Goal: Task Accomplishment & Management: Manage account settings

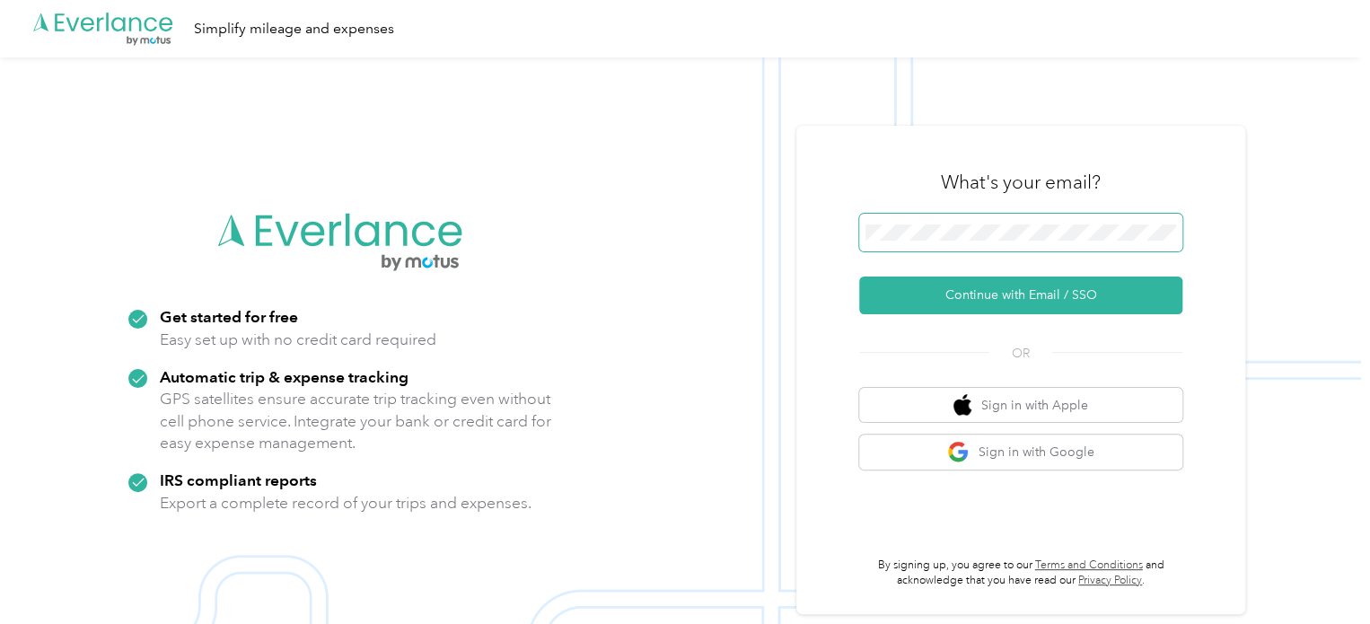
click at [1011, 222] on span at bounding box center [1020, 233] width 323 height 38
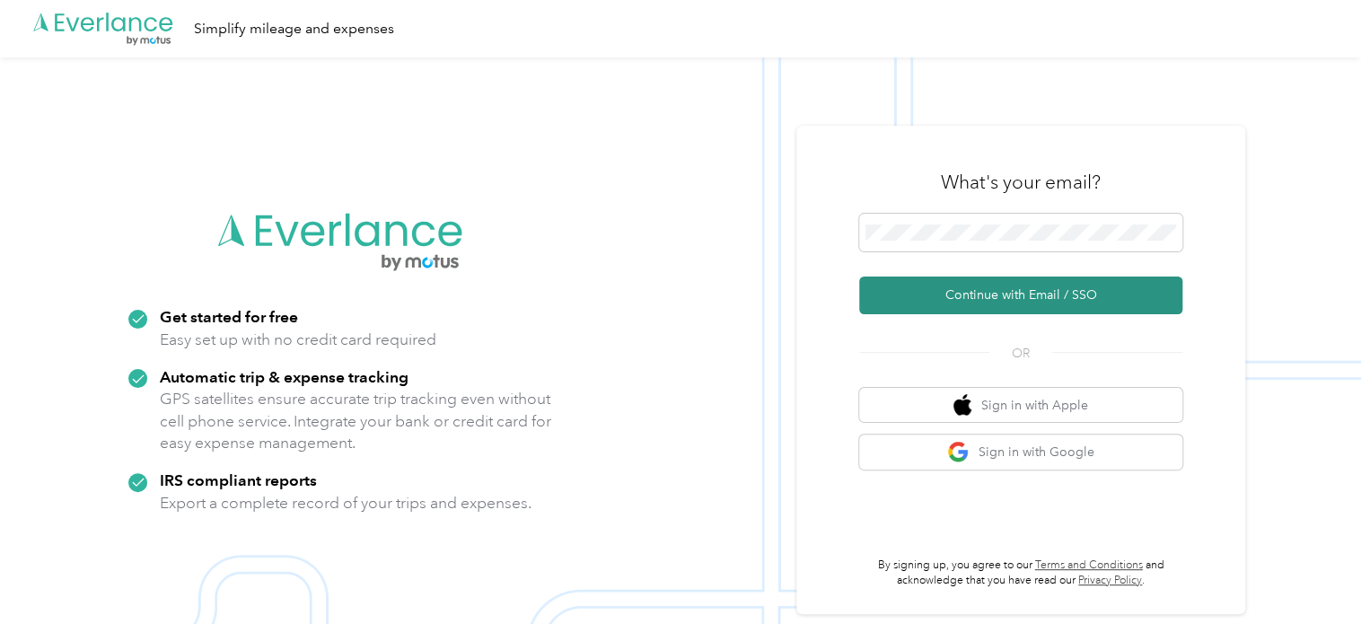
click at [977, 305] on button "Continue with Email / SSO" at bounding box center [1020, 296] width 323 height 38
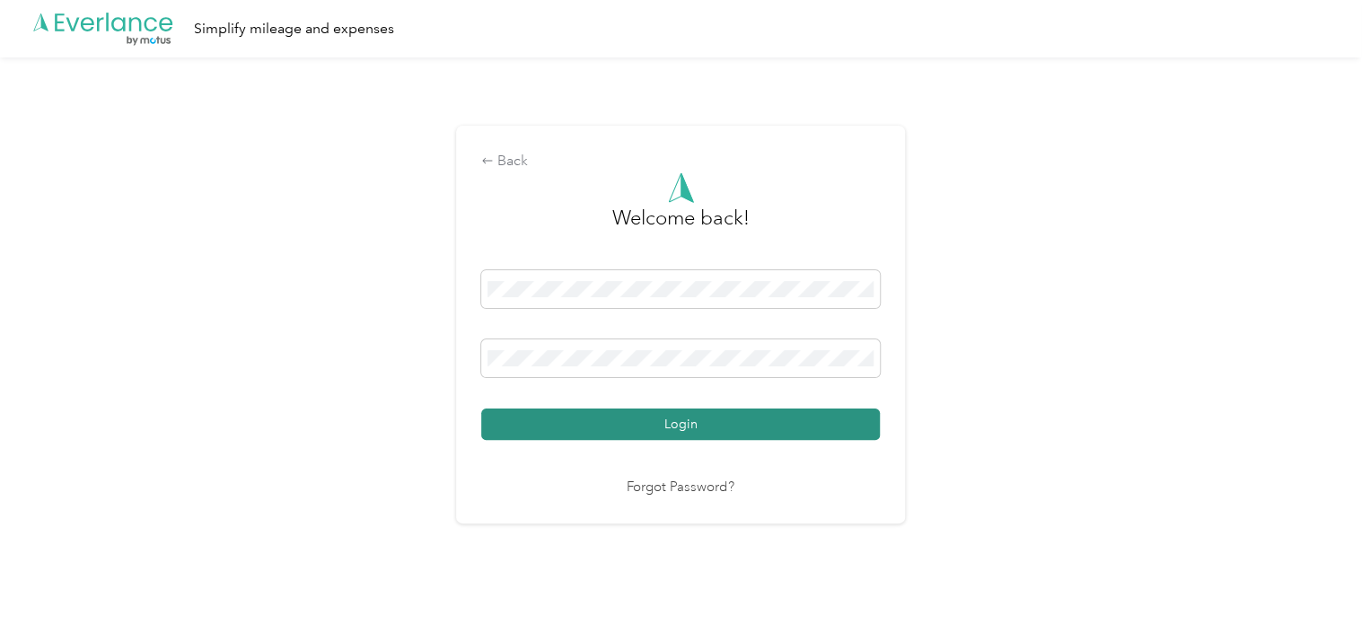
click at [836, 435] on button "Login" at bounding box center [680, 423] width 399 height 31
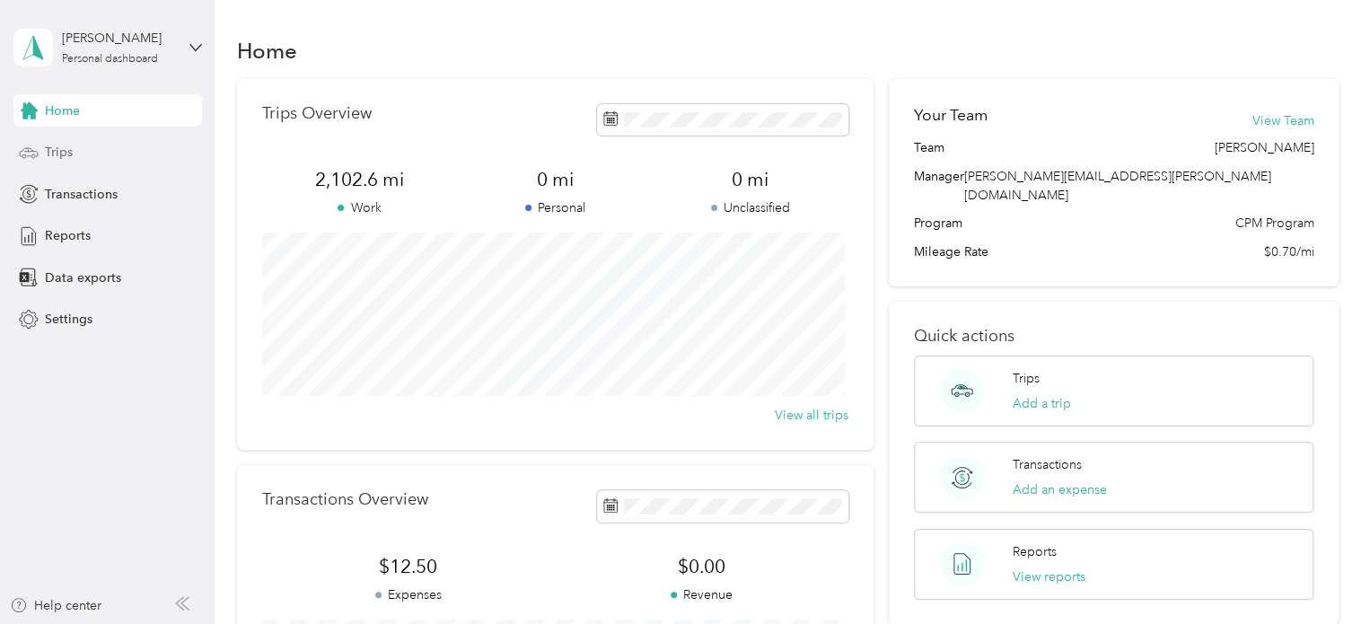
click at [65, 154] on span "Trips" at bounding box center [59, 152] width 28 height 19
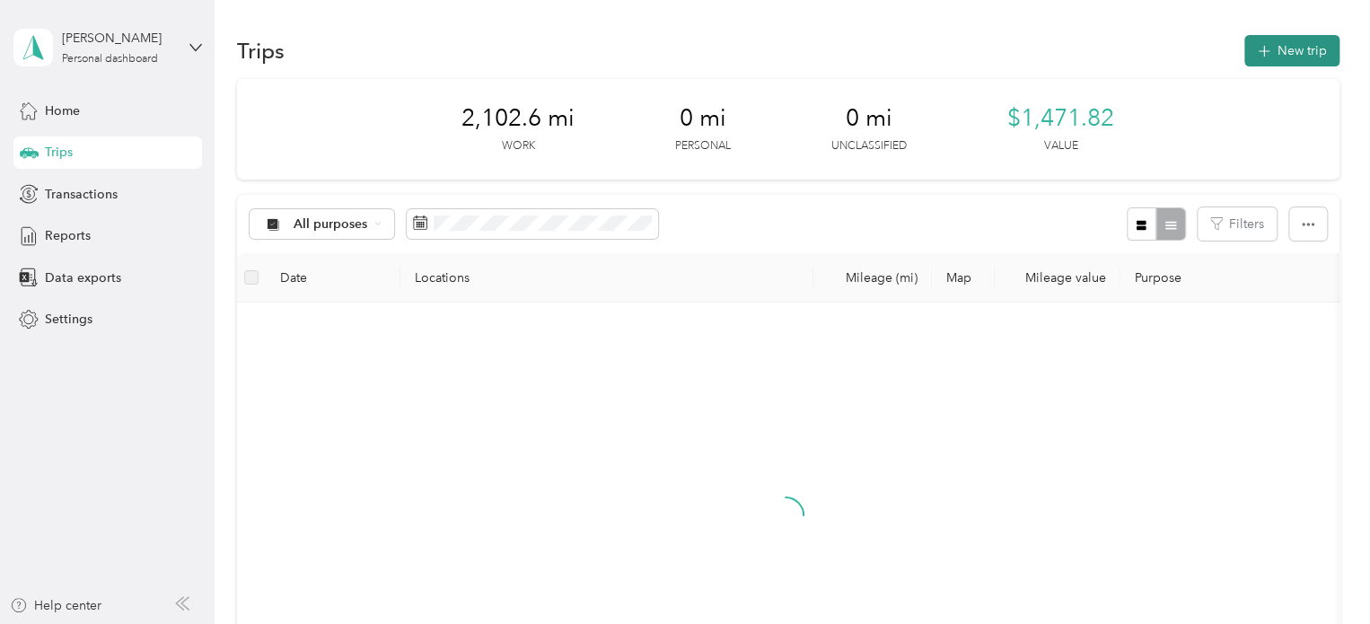
click at [1272, 47] on button "New trip" at bounding box center [1291, 50] width 95 height 31
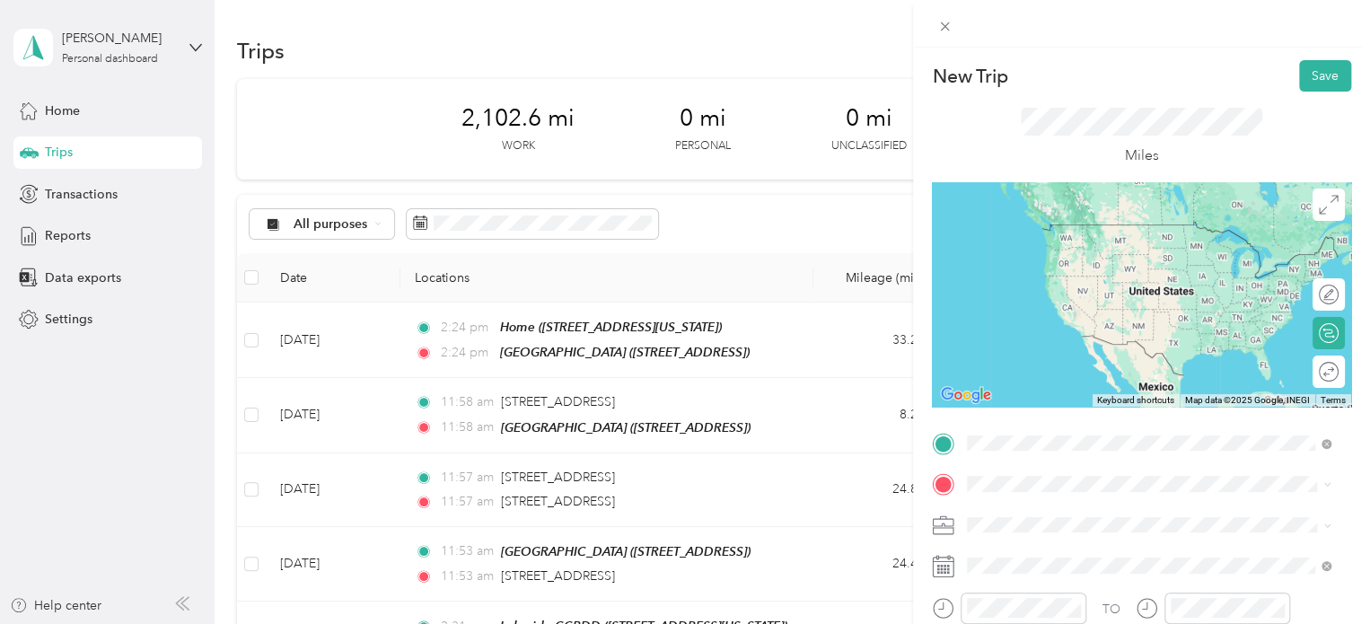
drag, startPoint x: 1055, startPoint y: 238, endPoint x: 1056, endPoint y: 259, distance: 20.7
click at [1056, 238] on div "Home [STREET_ADDRESS][US_STATE]" at bounding box center [1091, 242] width 180 height 38
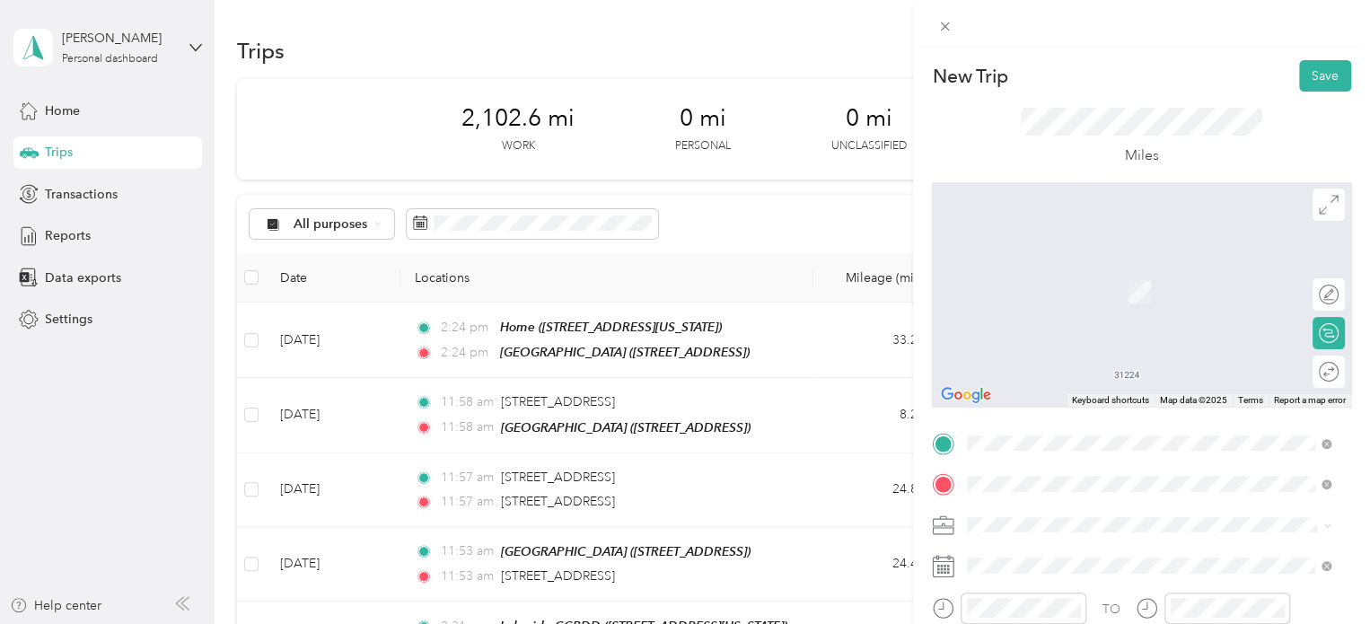
click at [1119, 295] on span "[STREET_ADDRESS][US_STATE]" at bounding box center [1091, 292] width 180 height 15
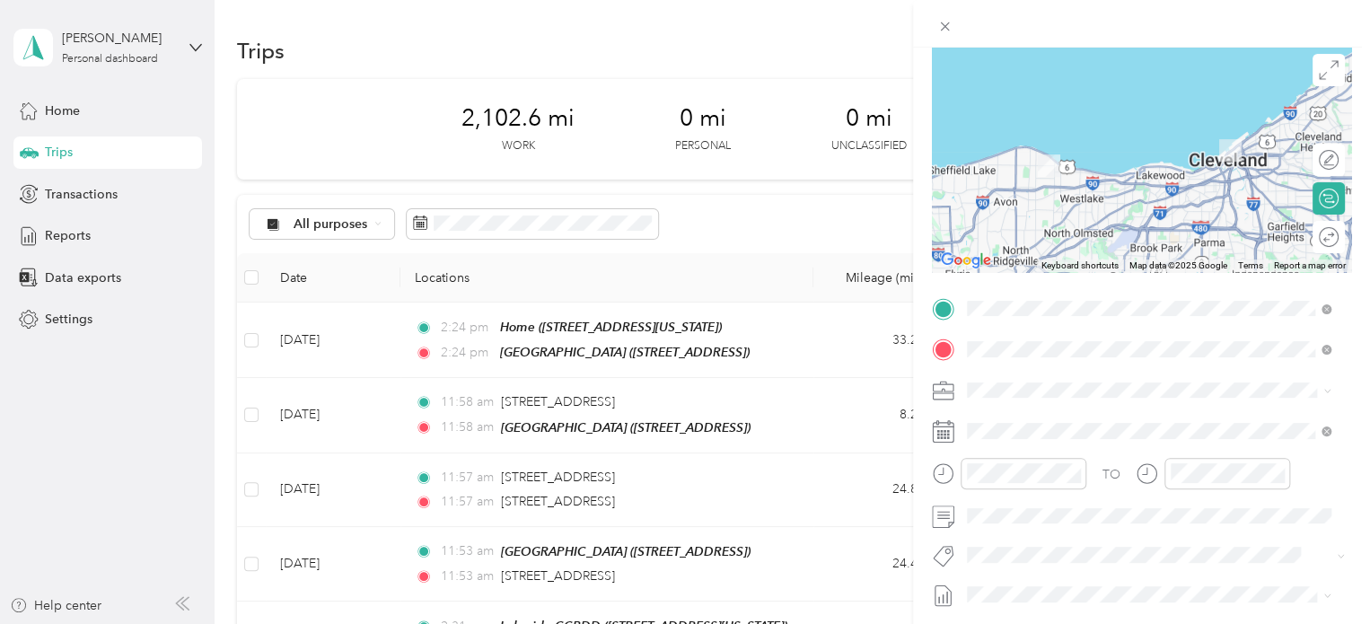
scroll to position [180, 0]
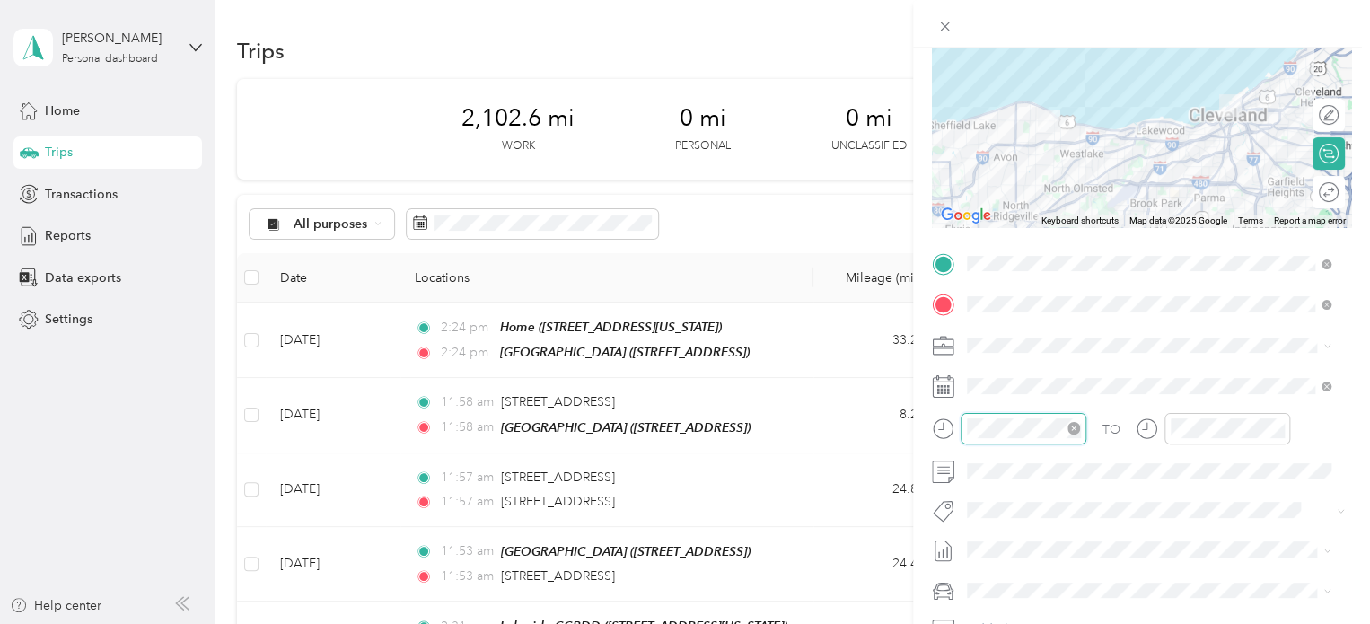
click at [965, 428] on div at bounding box center [1024, 428] width 126 height 31
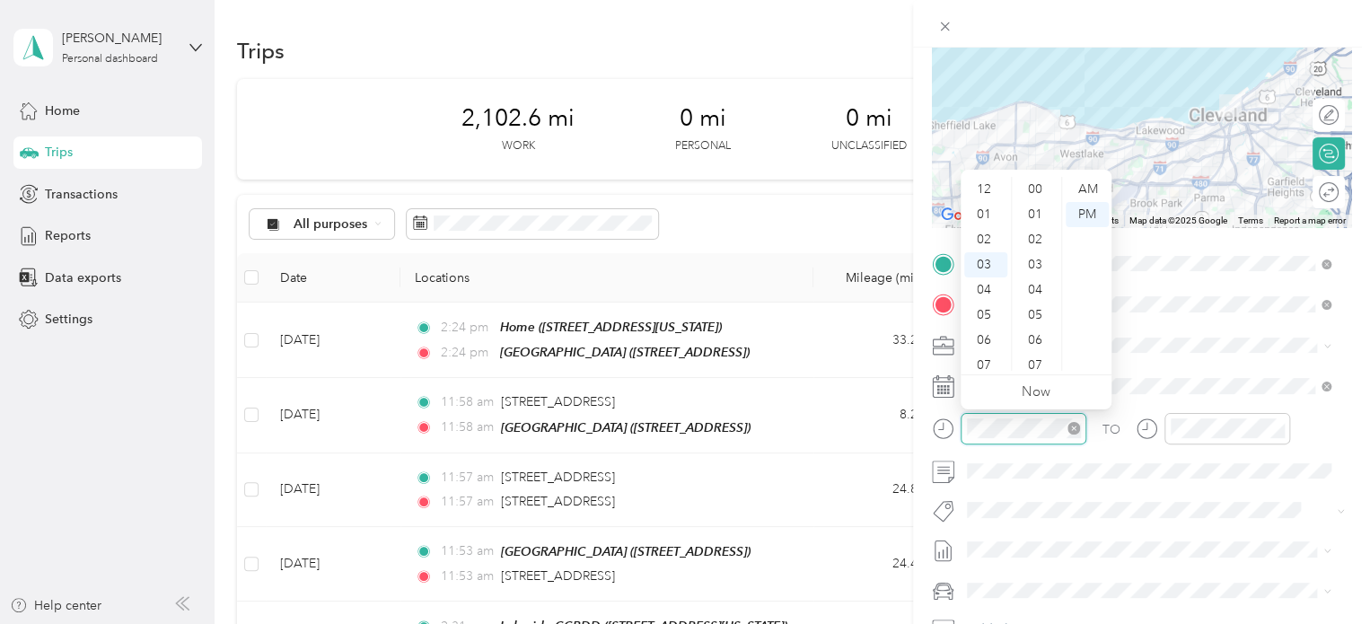
scroll to position [980, 0]
click at [994, 343] on div "09" at bounding box center [985, 340] width 43 height 25
click at [1041, 313] on div "30" at bounding box center [1036, 322] width 43 height 25
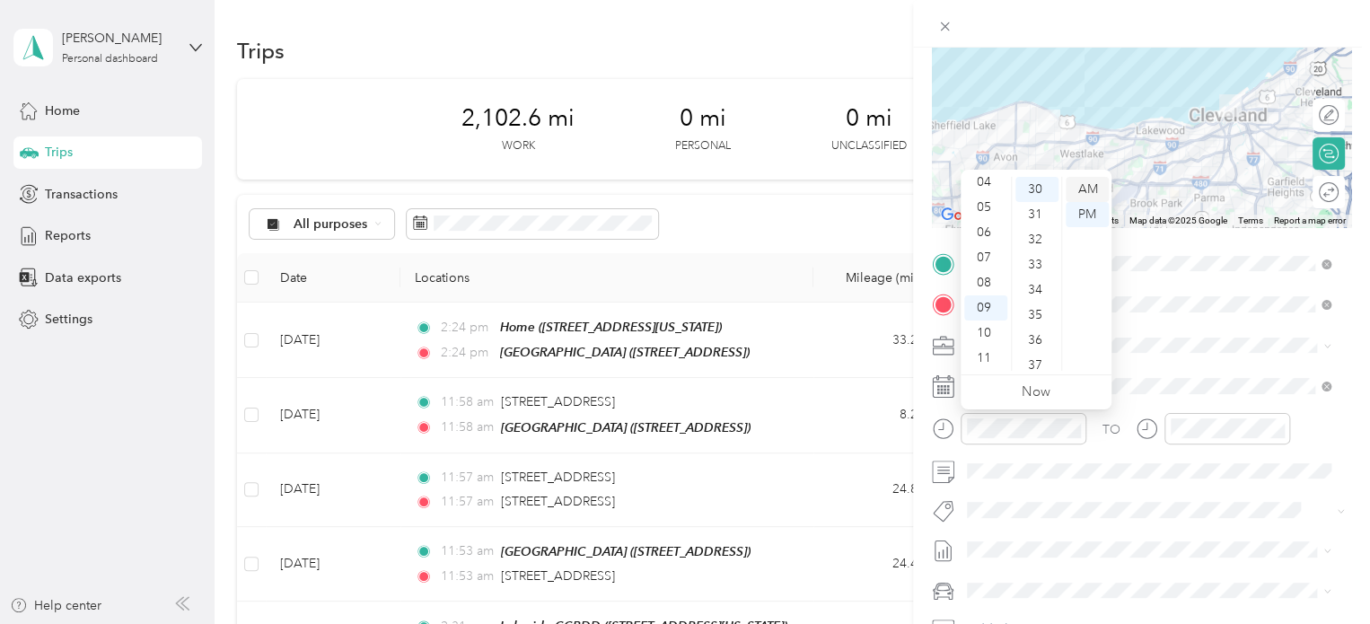
click at [1086, 189] on div "AM" at bounding box center [1087, 189] width 43 height 25
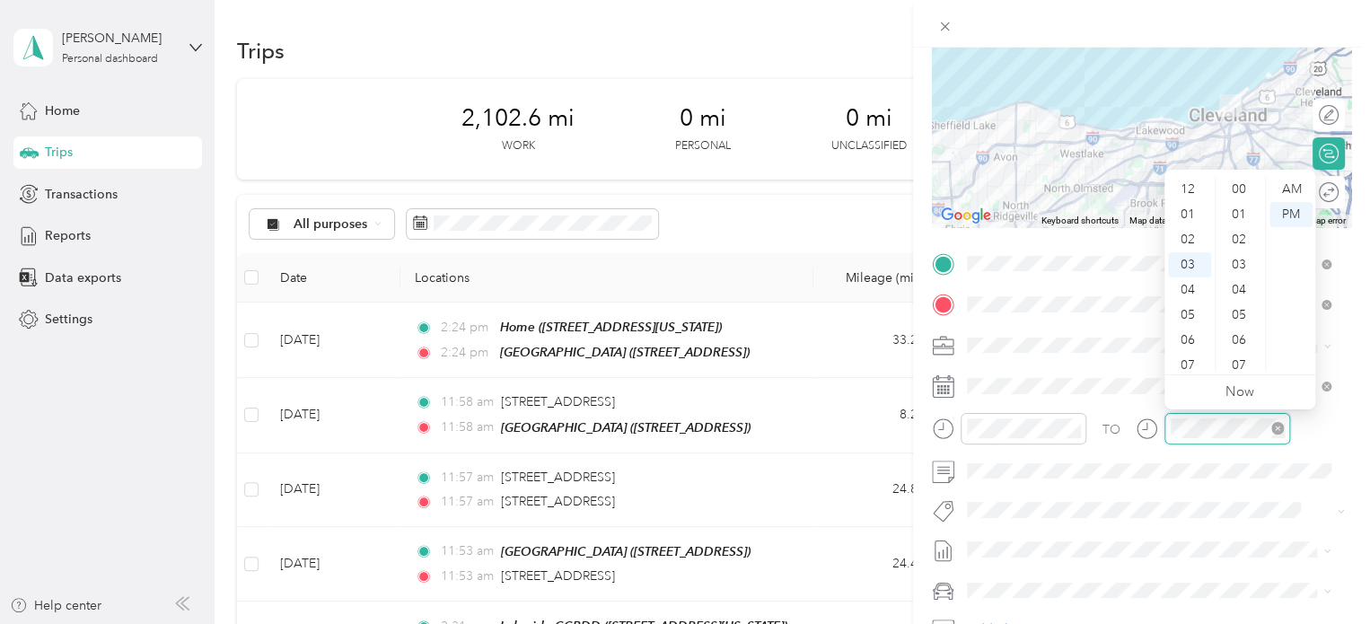
scroll to position [980, 0]
click at [1187, 364] on div "10" at bounding box center [1189, 365] width 43 height 25
click at [1235, 195] on div "00" at bounding box center [1240, 189] width 43 height 25
click at [1284, 191] on div "AM" at bounding box center [1290, 189] width 43 height 25
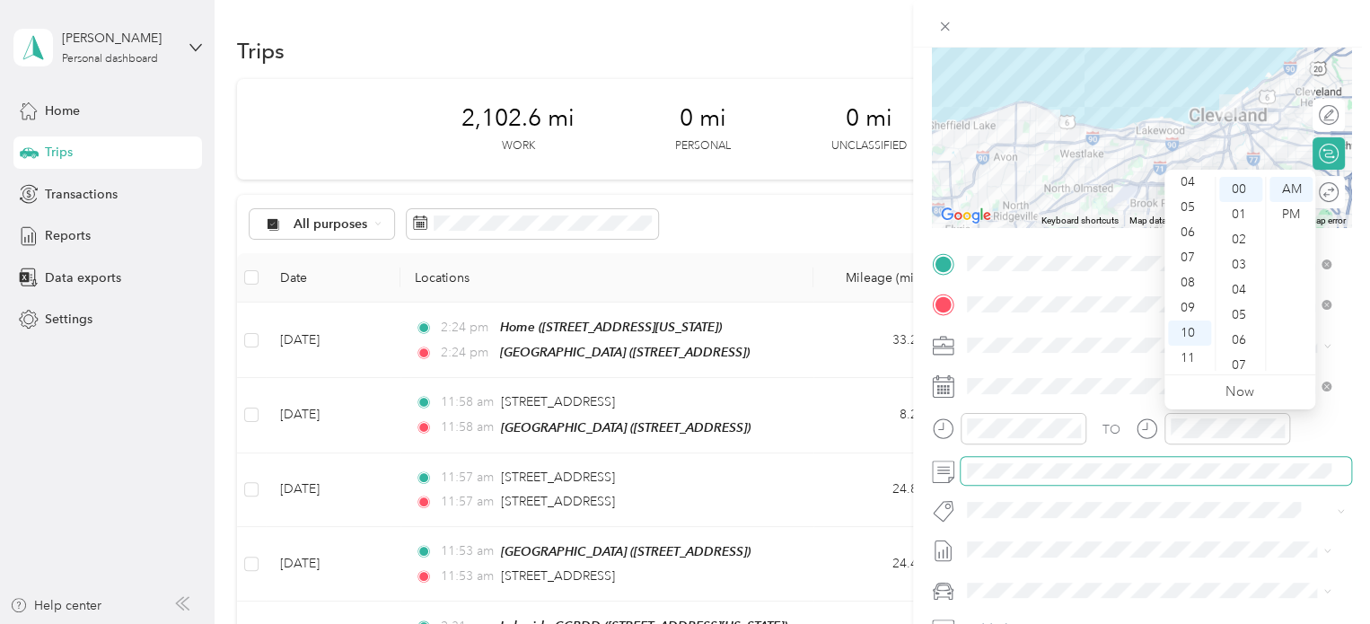
click at [1167, 484] on span at bounding box center [1156, 471] width 391 height 29
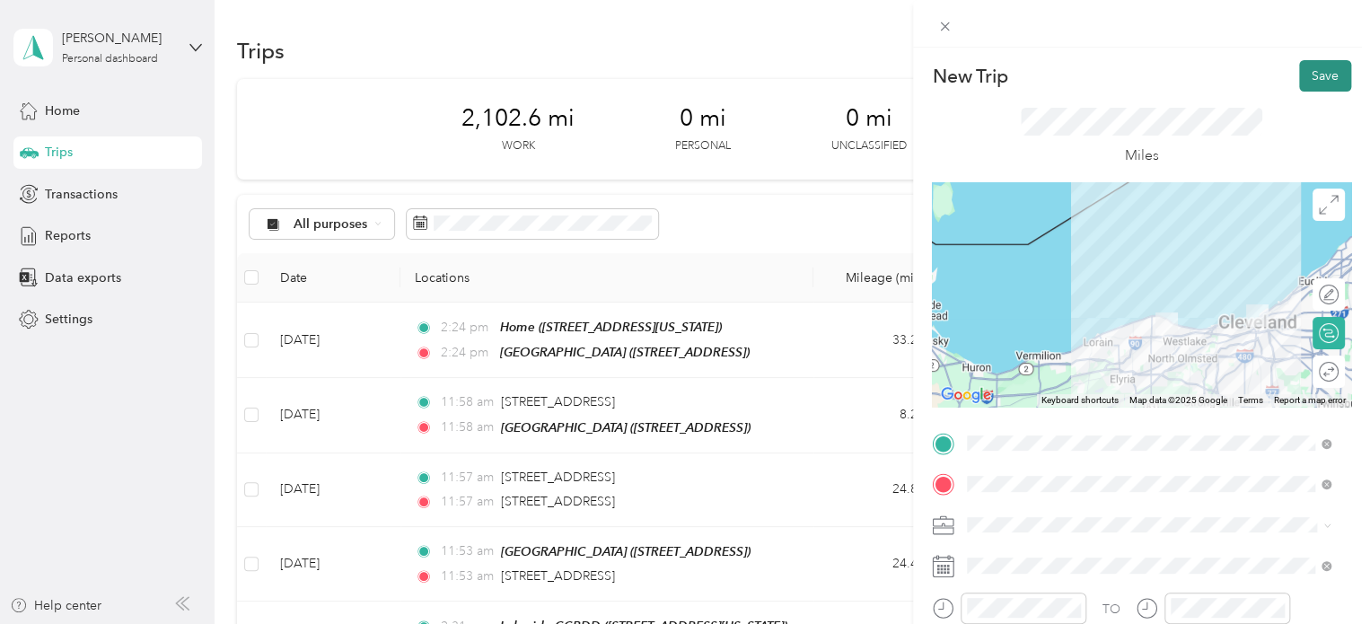
click at [1305, 74] on button "Save" at bounding box center [1325, 75] width 52 height 31
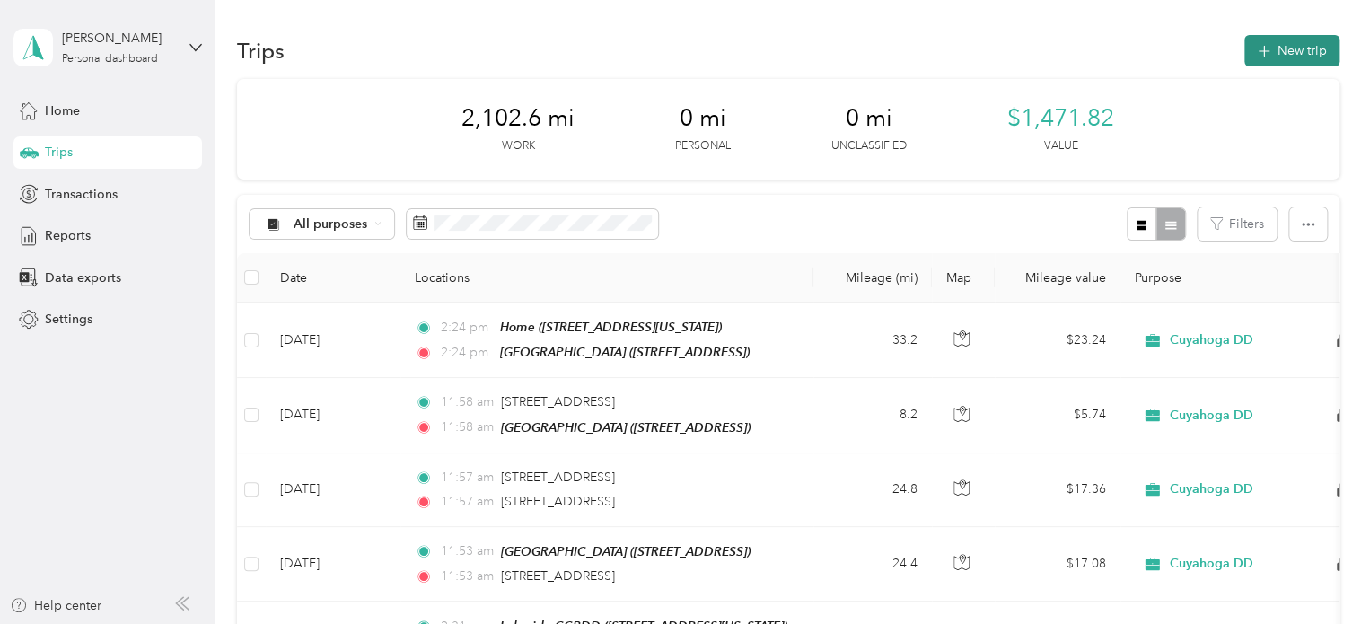
click at [1294, 39] on button "New trip" at bounding box center [1291, 50] width 95 height 31
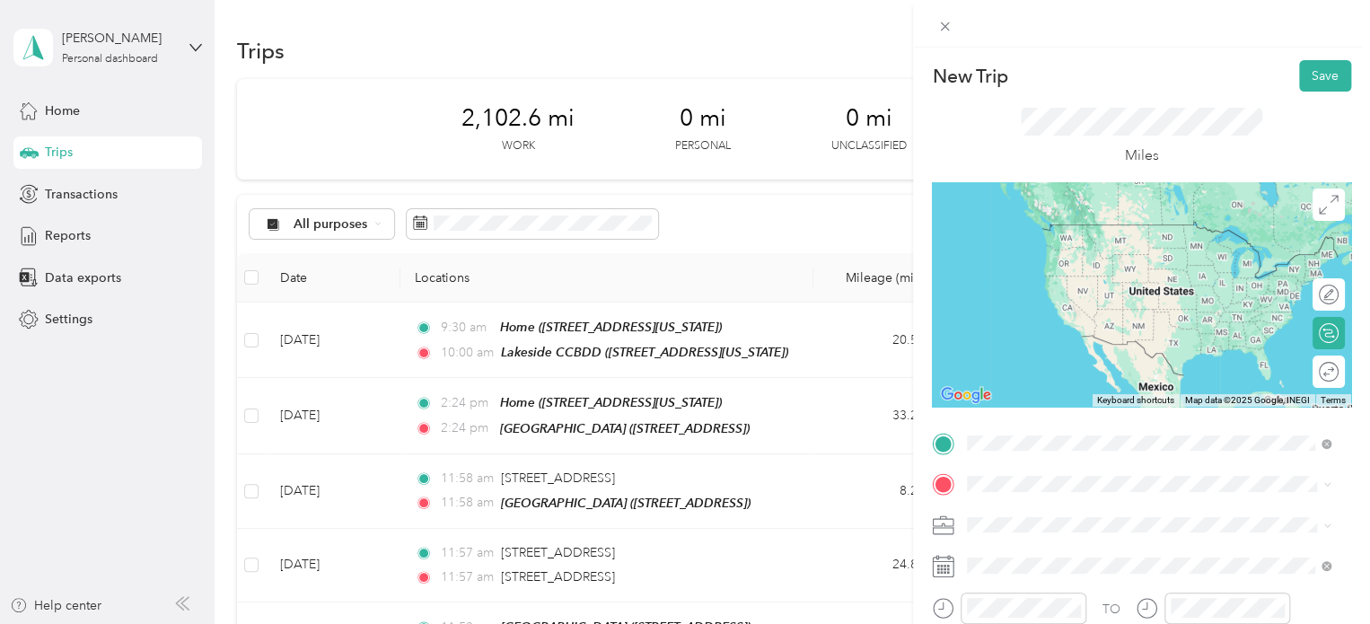
click at [1088, 250] on span "[STREET_ADDRESS][US_STATE]" at bounding box center [1091, 250] width 180 height 15
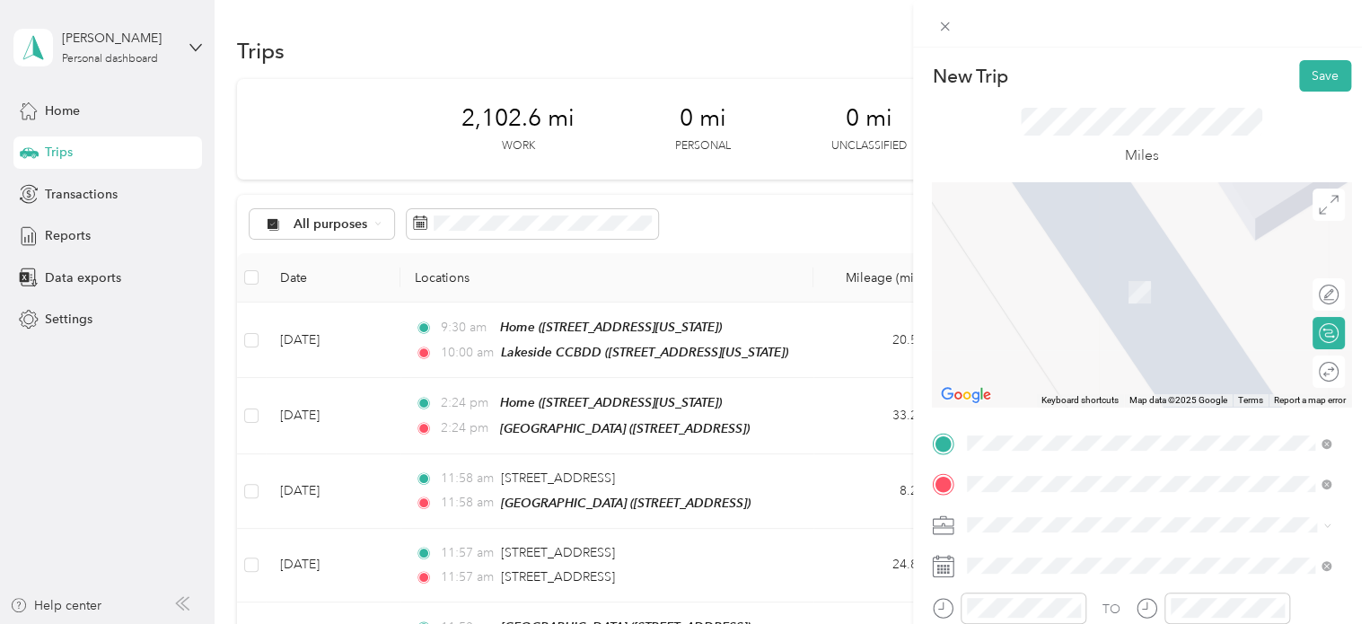
click at [1135, 273] on span "[STREET_ADDRESS][US_STATE]" at bounding box center [1091, 266] width 180 height 16
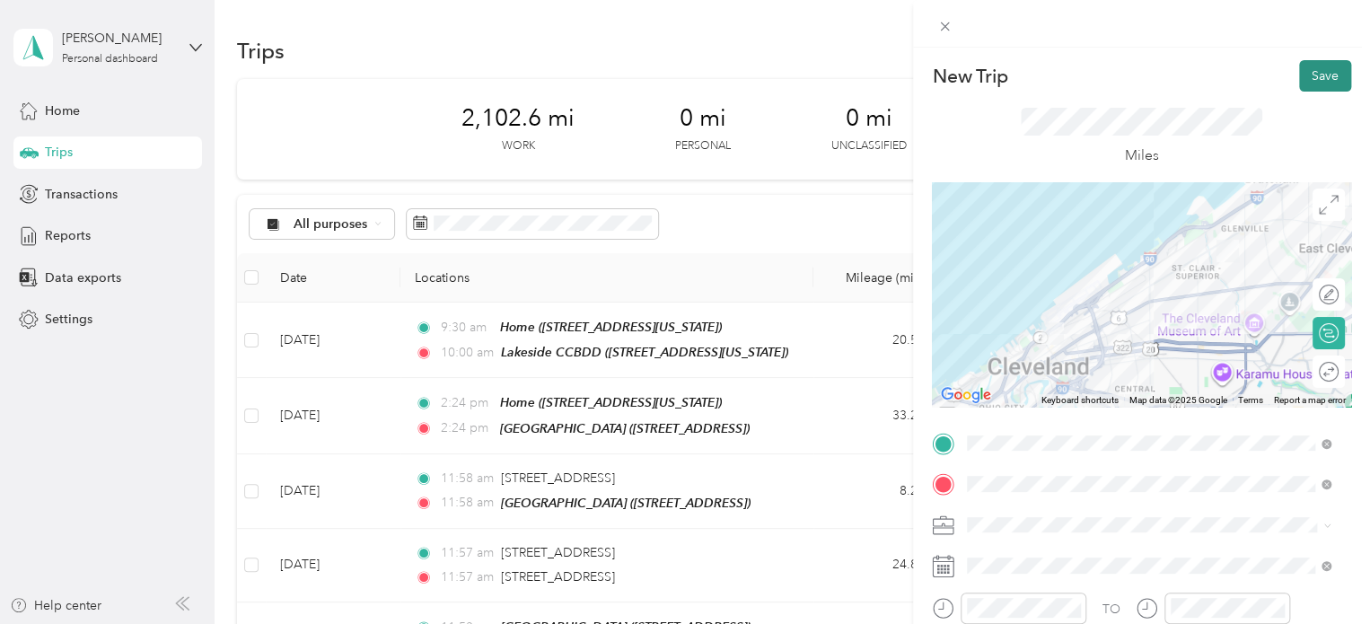
click at [1311, 77] on button "Save" at bounding box center [1325, 75] width 52 height 31
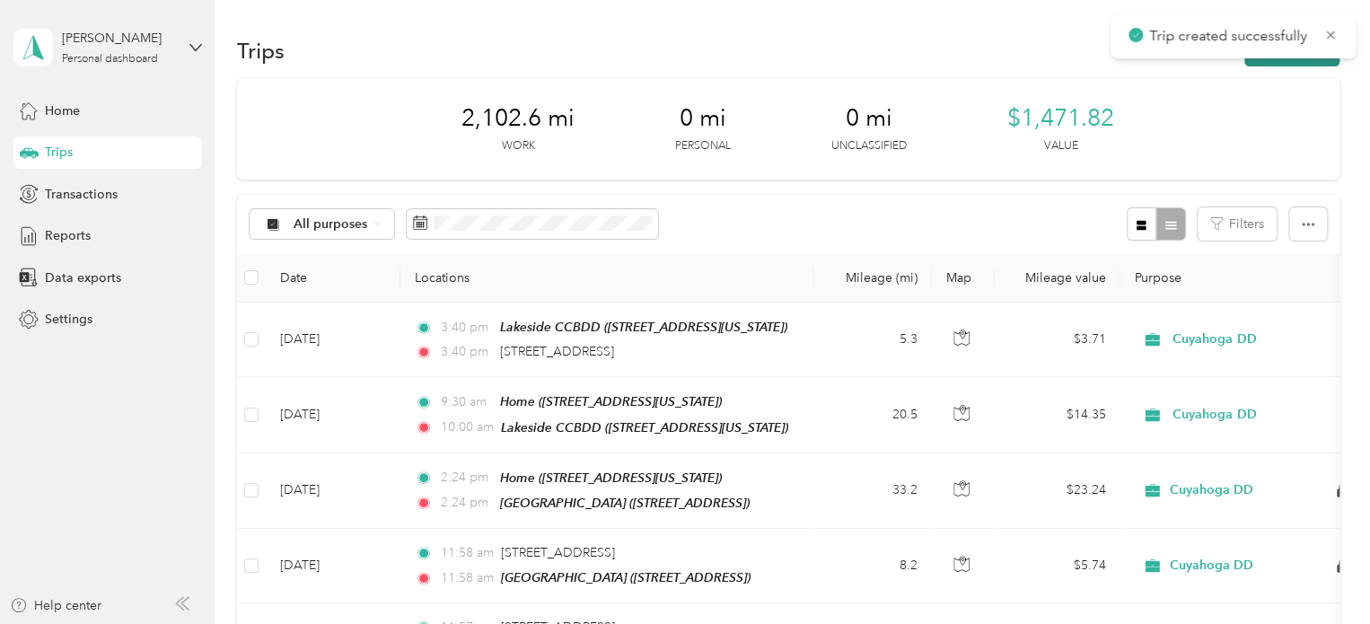
click at [1251, 63] on button "New trip" at bounding box center [1291, 50] width 95 height 31
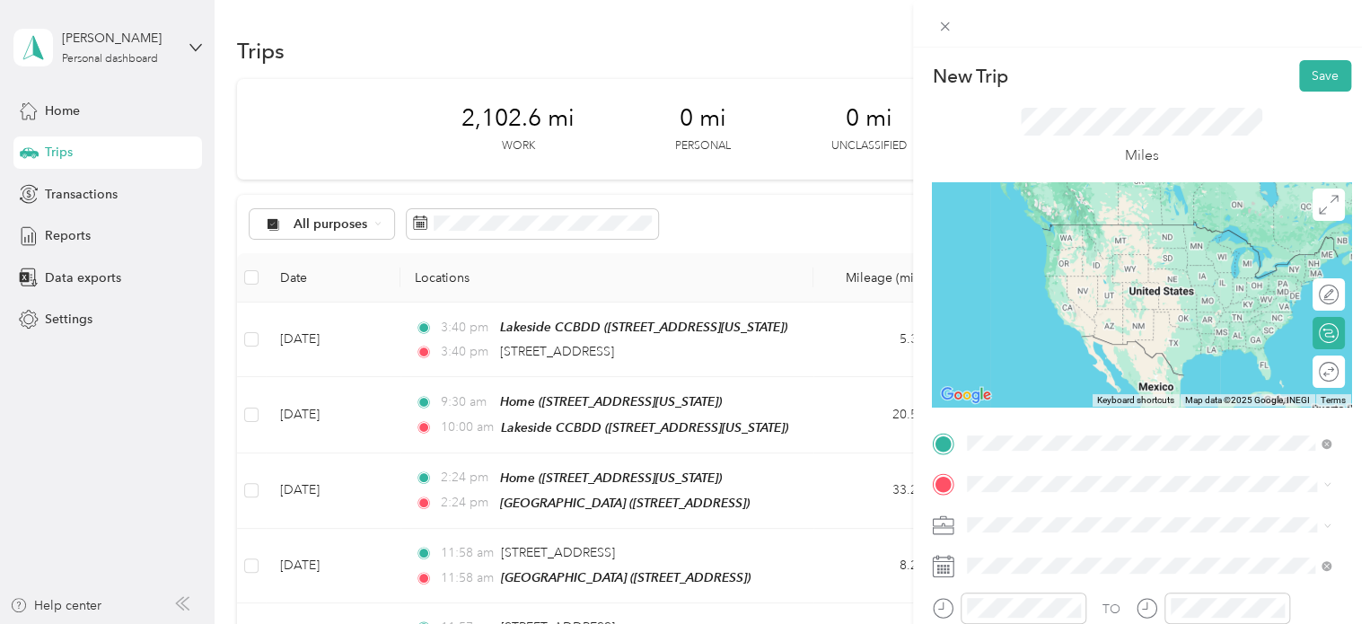
click at [1108, 238] on div "[STREET_ADDRESS][US_STATE]" at bounding box center [1148, 226] width 351 height 24
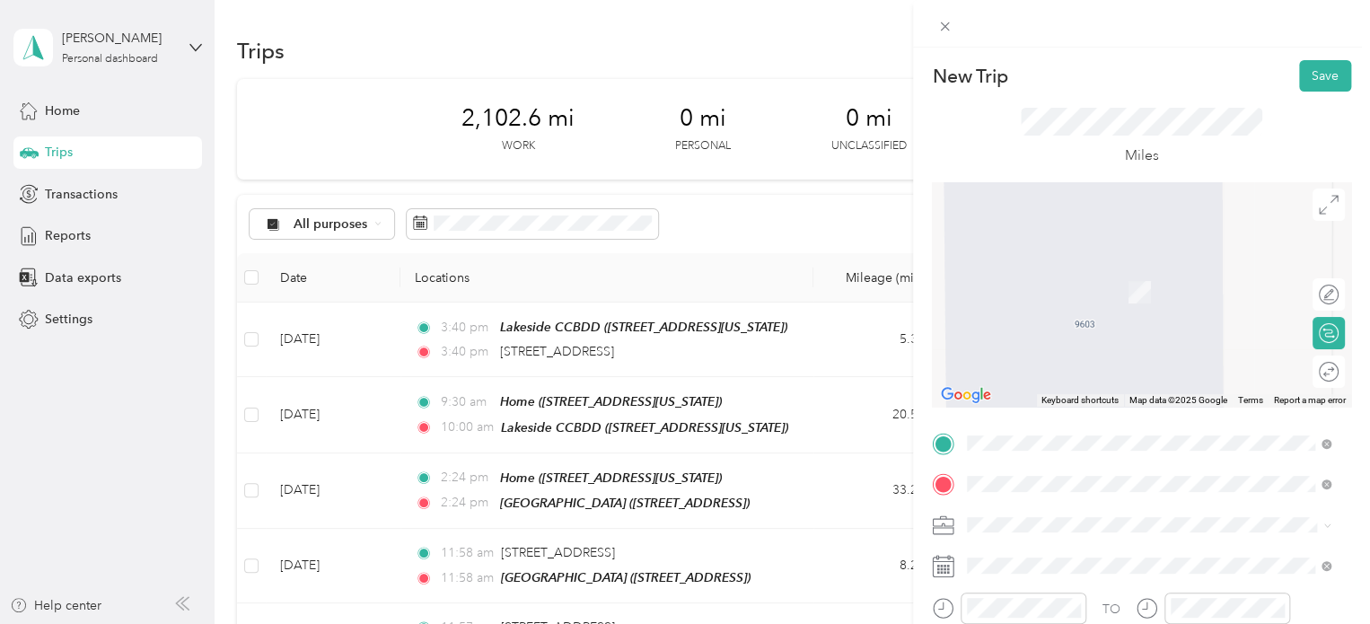
click at [1124, 272] on span "[STREET_ADDRESS][US_STATE]" at bounding box center [1091, 266] width 180 height 16
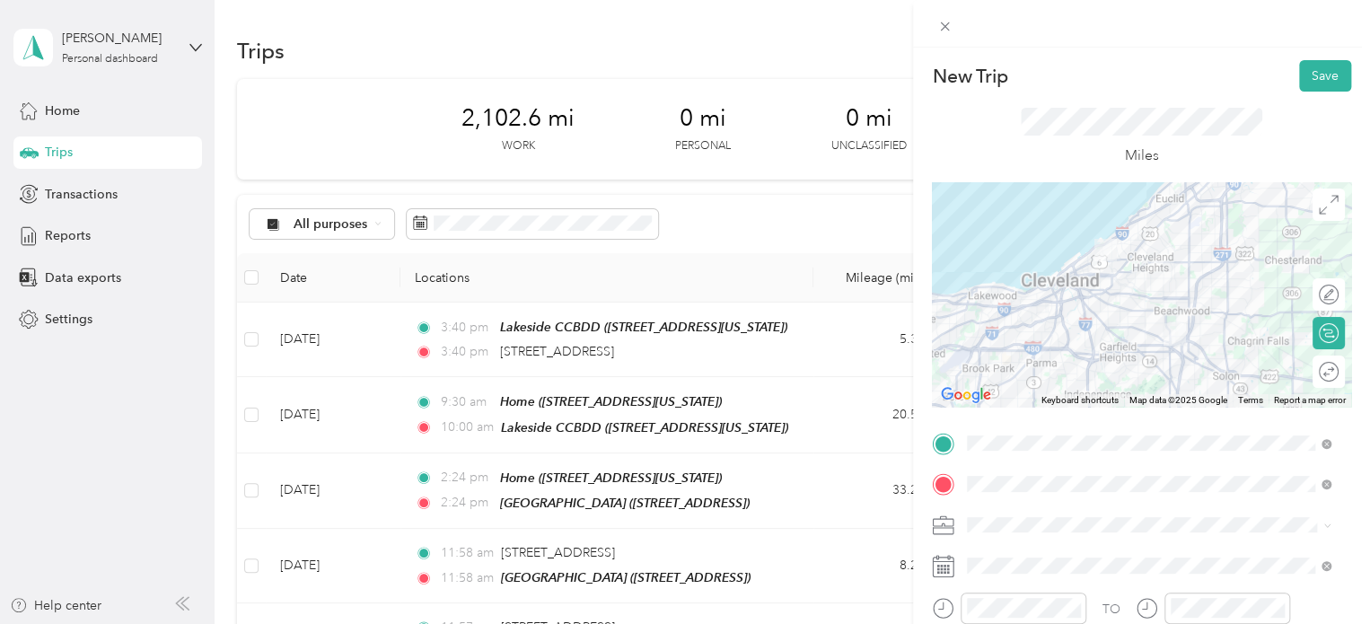
click at [1202, 280] on div at bounding box center [1141, 294] width 419 height 224
click at [1192, 278] on div at bounding box center [1141, 294] width 419 height 224
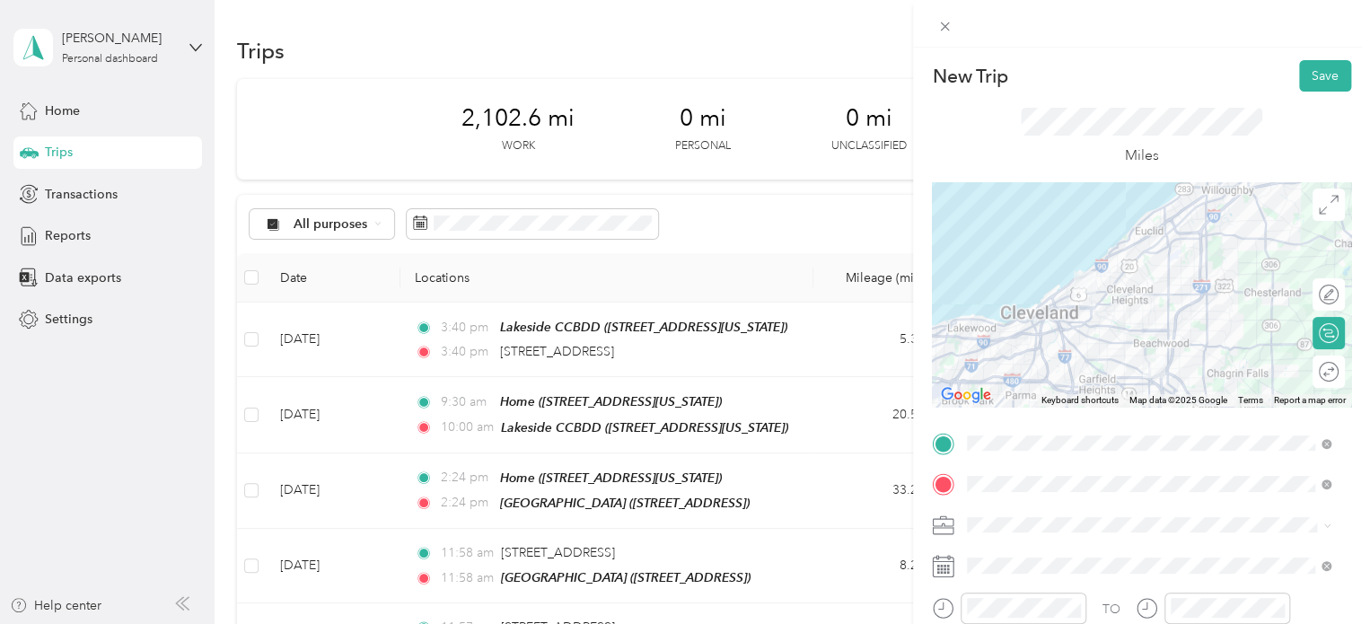
click at [1178, 301] on div at bounding box center [1141, 294] width 419 height 224
click at [1178, 305] on div at bounding box center [1141, 294] width 419 height 224
click at [1299, 75] on button "Save" at bounding box center [1325, 75] width 52 height 31
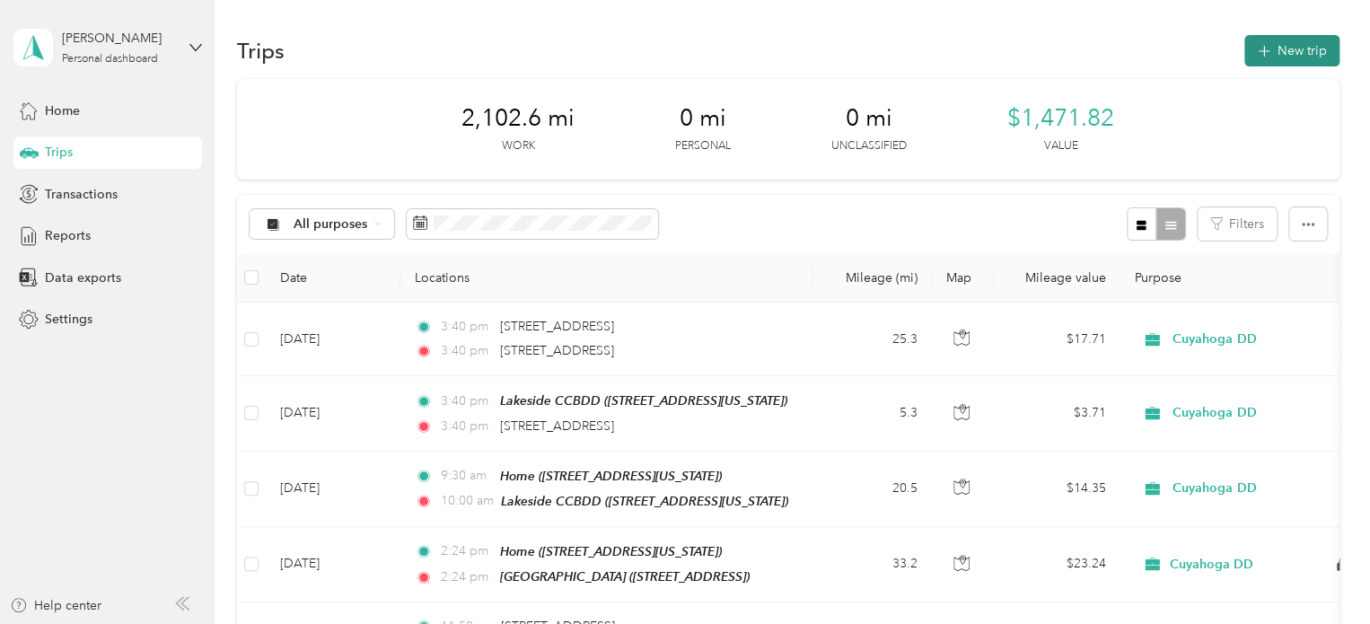
click at [1286, 61] on button "New trip" at bounding box center [1291, 50] width 95 height 31
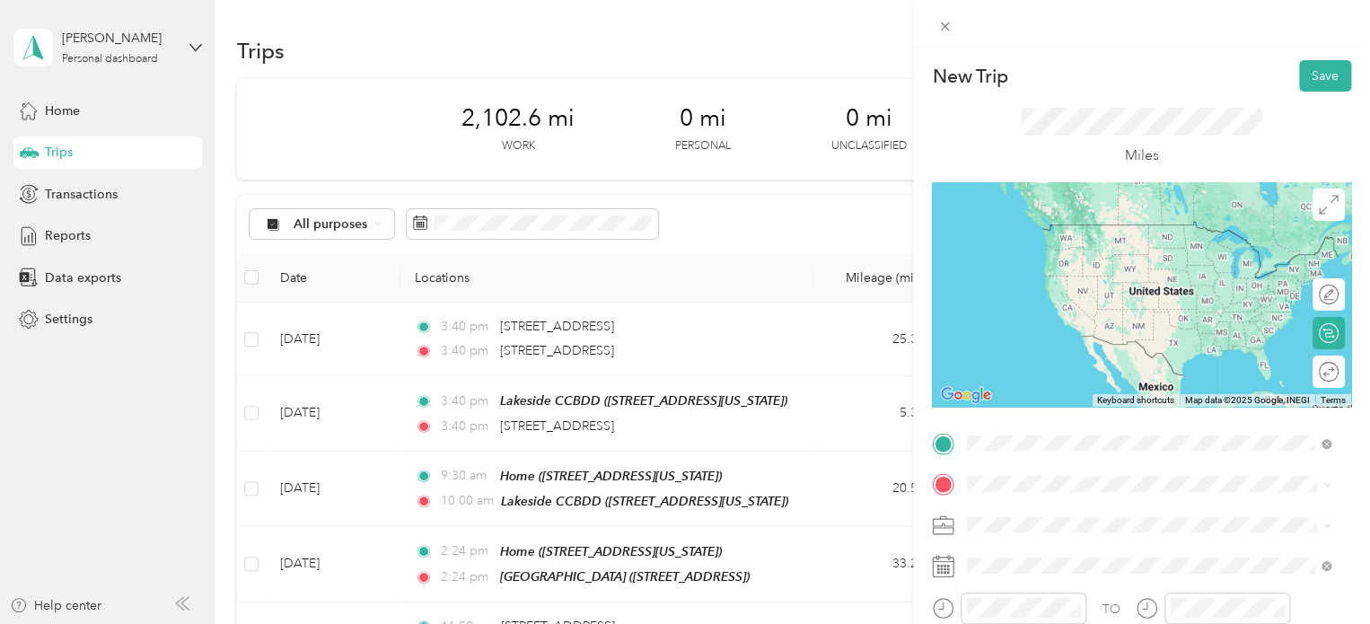
click at [1064, 222] on span "[STREET_ADDRESS][US_STATE]" at bounding box center [1091, 224] width 180 height 16
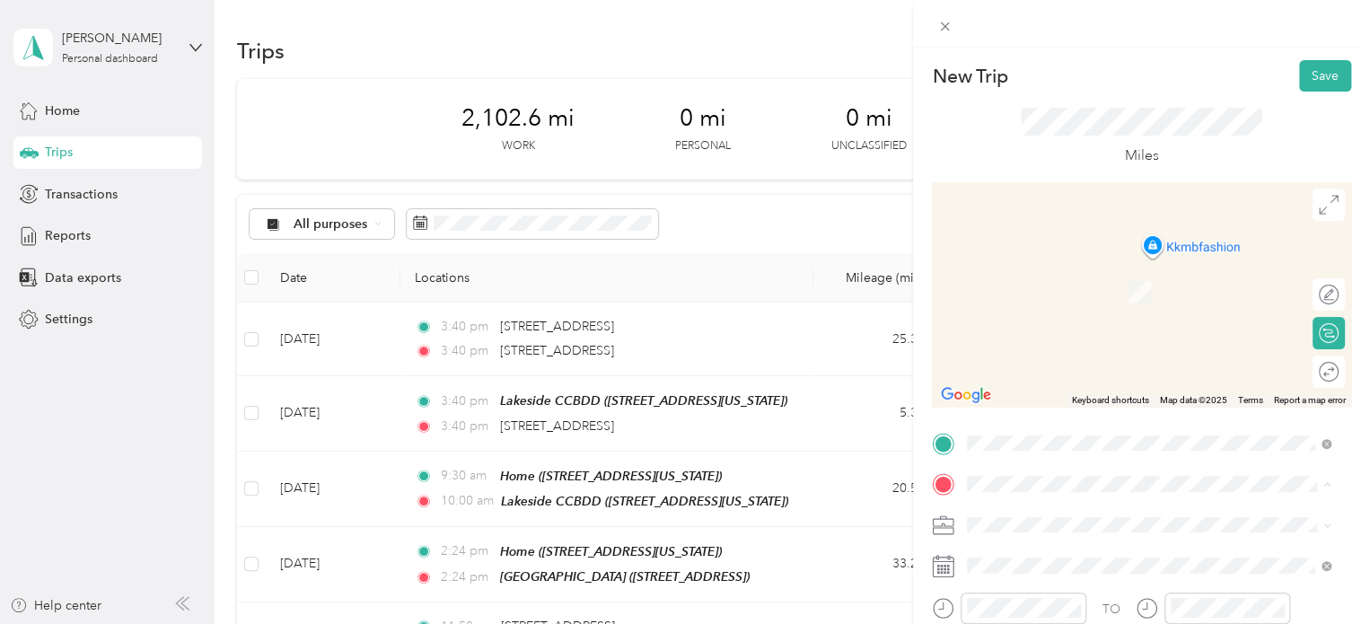
click at [1004, 451] on span "[STREET_ADDRESS]" at bounding box center [1058, 442] width 114 height 15
click at [1067, 302] on div "Home [STREET_ADDRESS][US_STATE]" at bounding box center [1091, 283] width 180 height 38
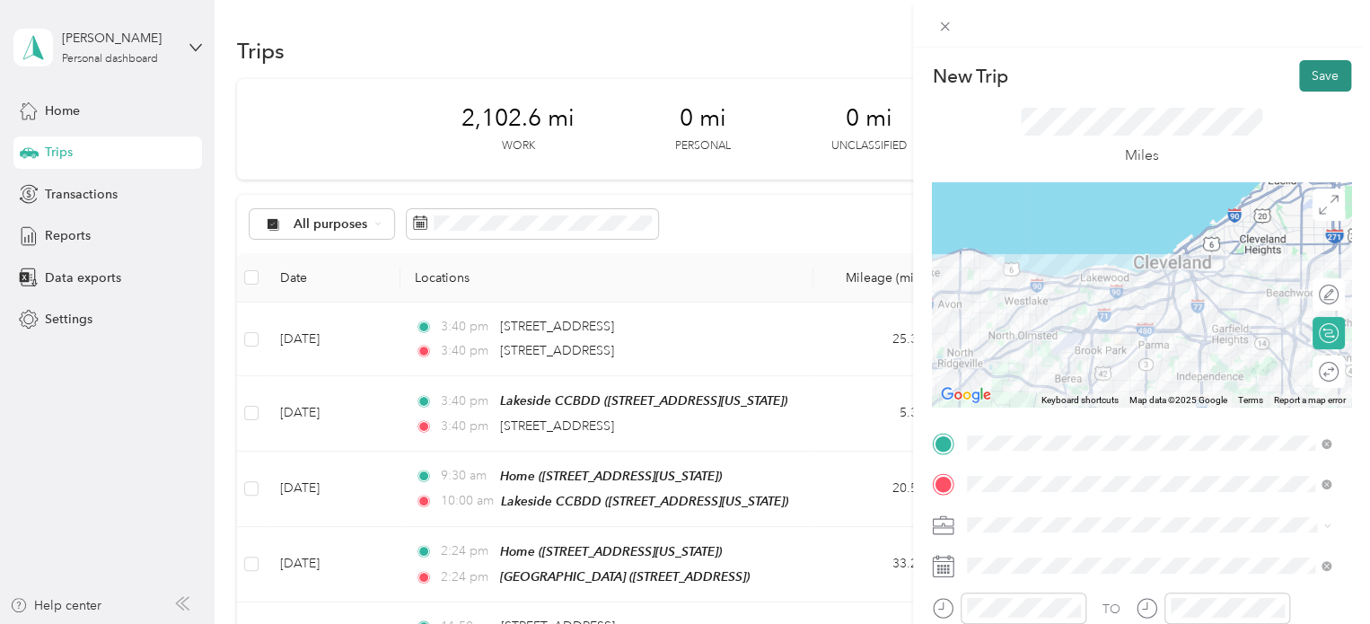
click at [1299, 75] on button "Save" at bounding box center [1325, 75] width 52 height 31
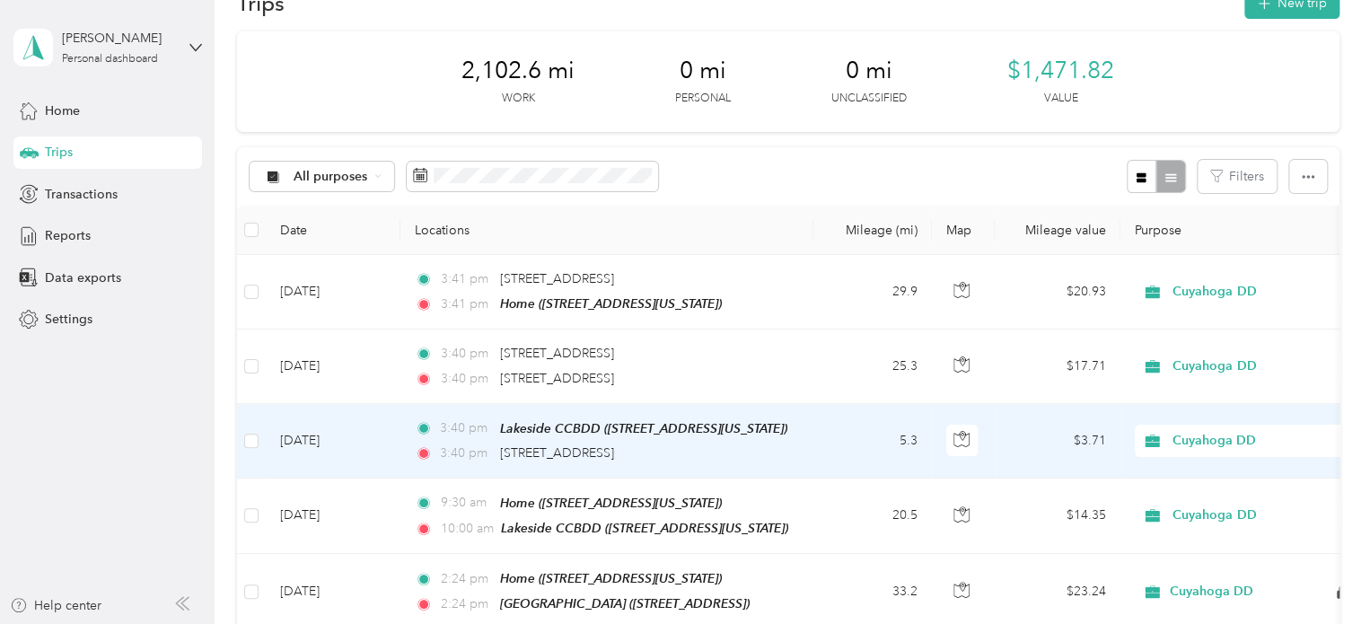
scroll to position [90, 0]
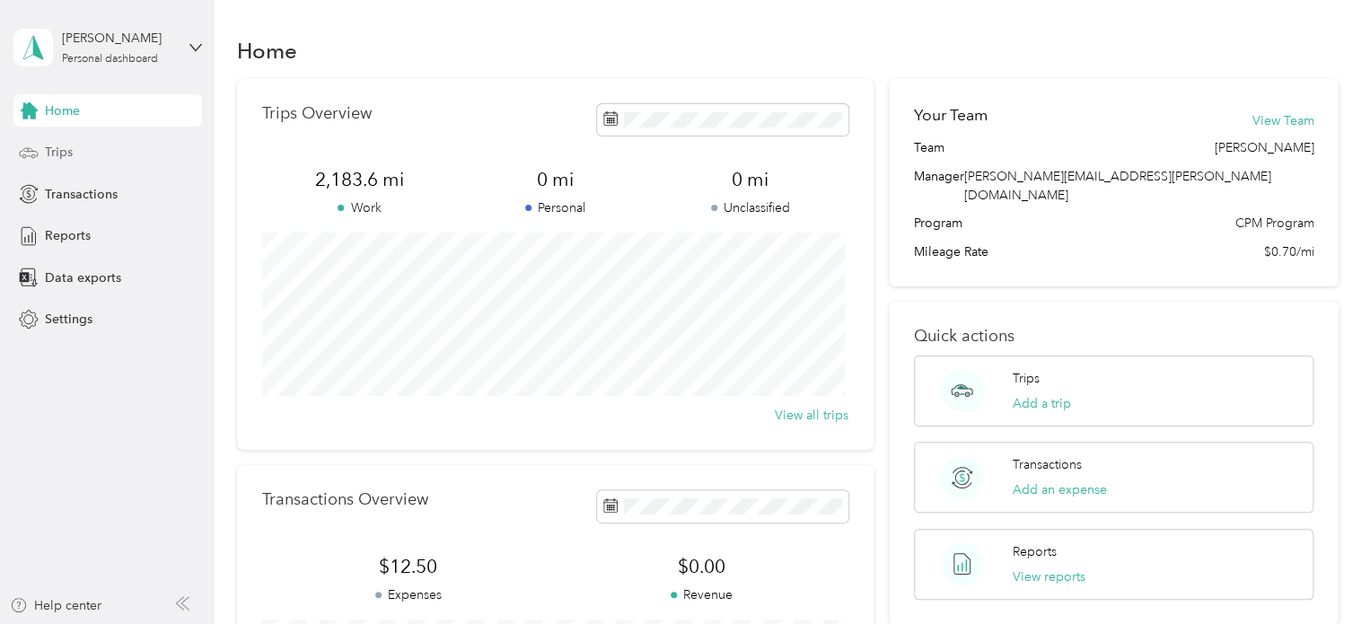
click at [102, 145] on div "Trips" at bounding box center [107, 152] width 189 height 32
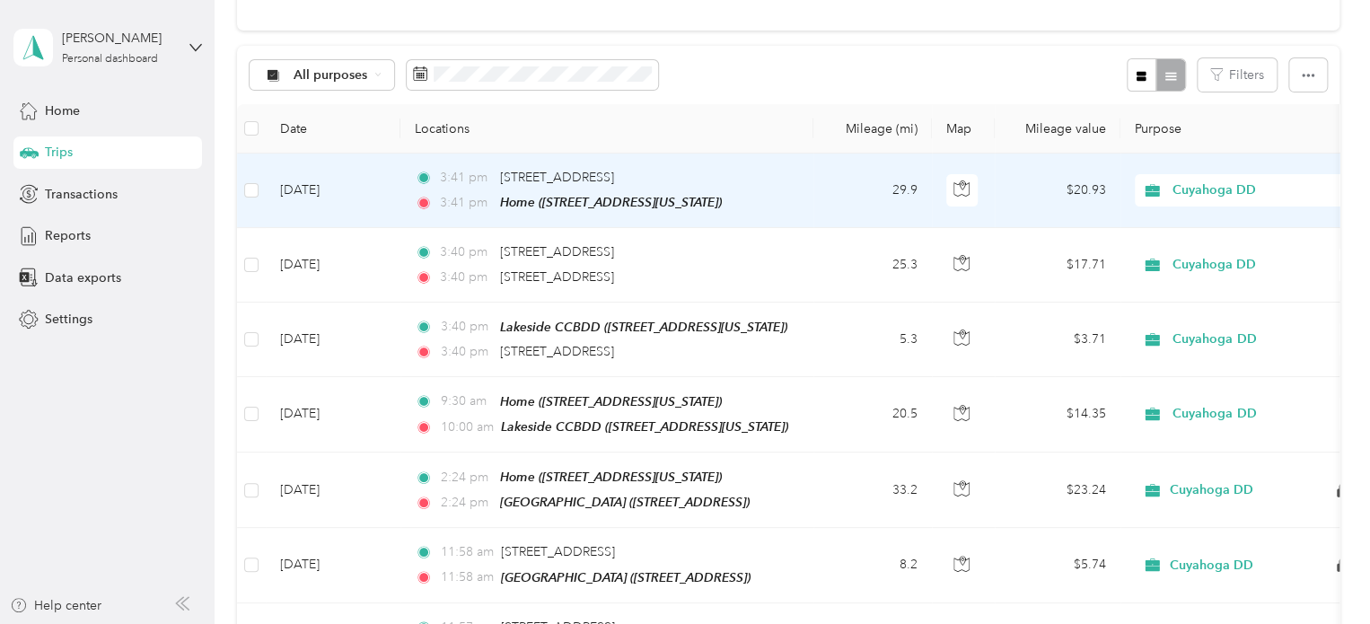
scroll to position [180, 0]
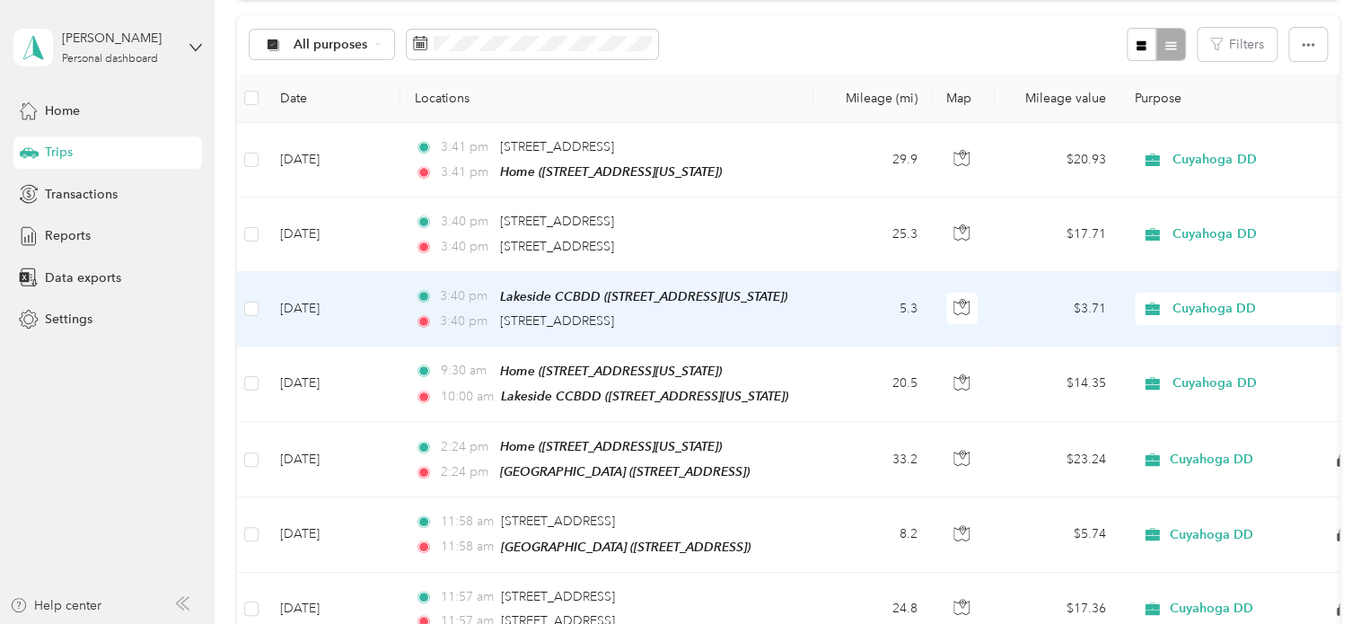
click at [825, 318] on td "5.3" at bounding box center [872, 309] width 119 height 75
